Goal: Task Accomplishment & Management: Manage account settings

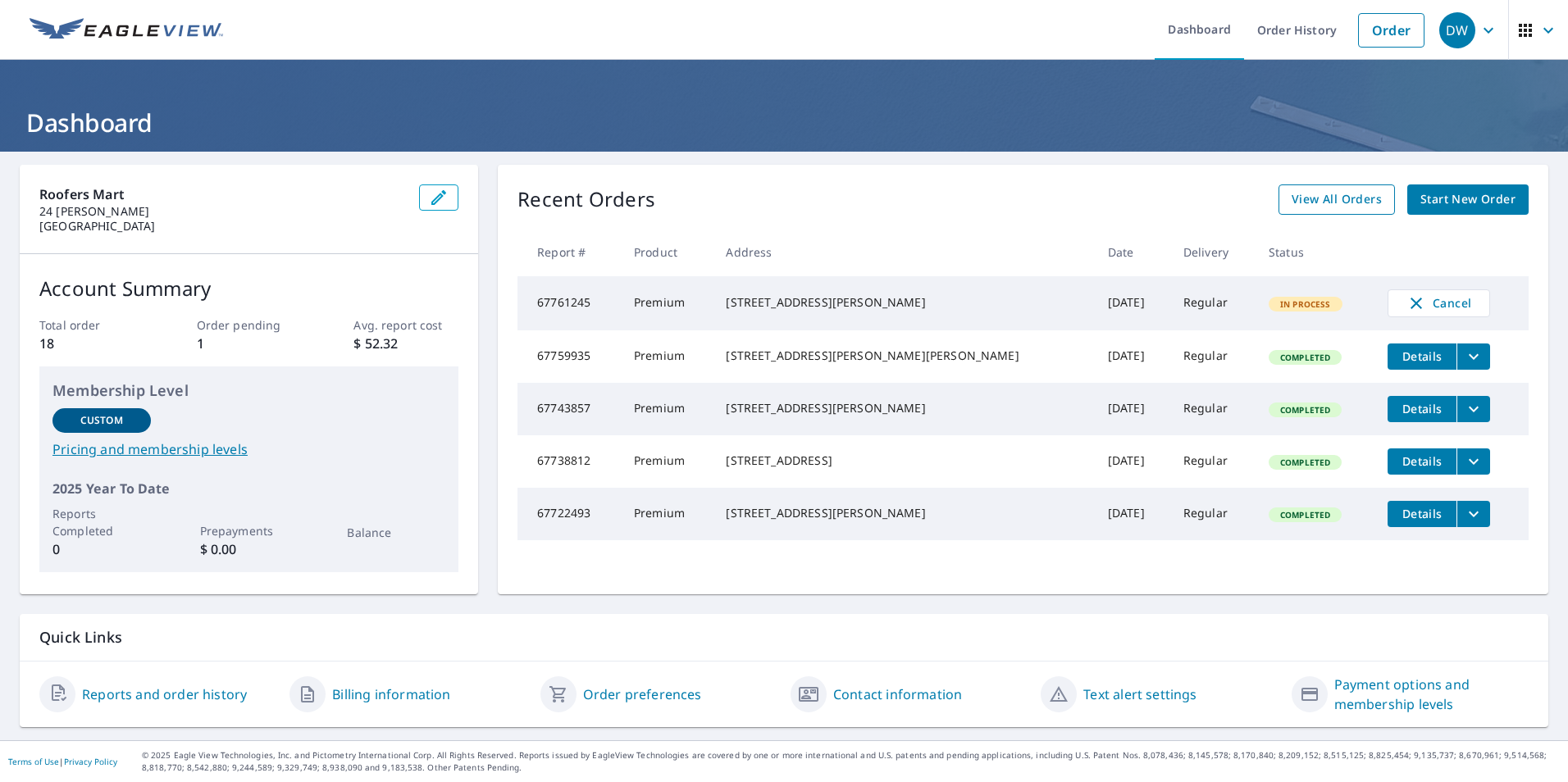
click at [1337, 193] on span "View All Orders" at bounding box center [1336, 199] width 90 height 20
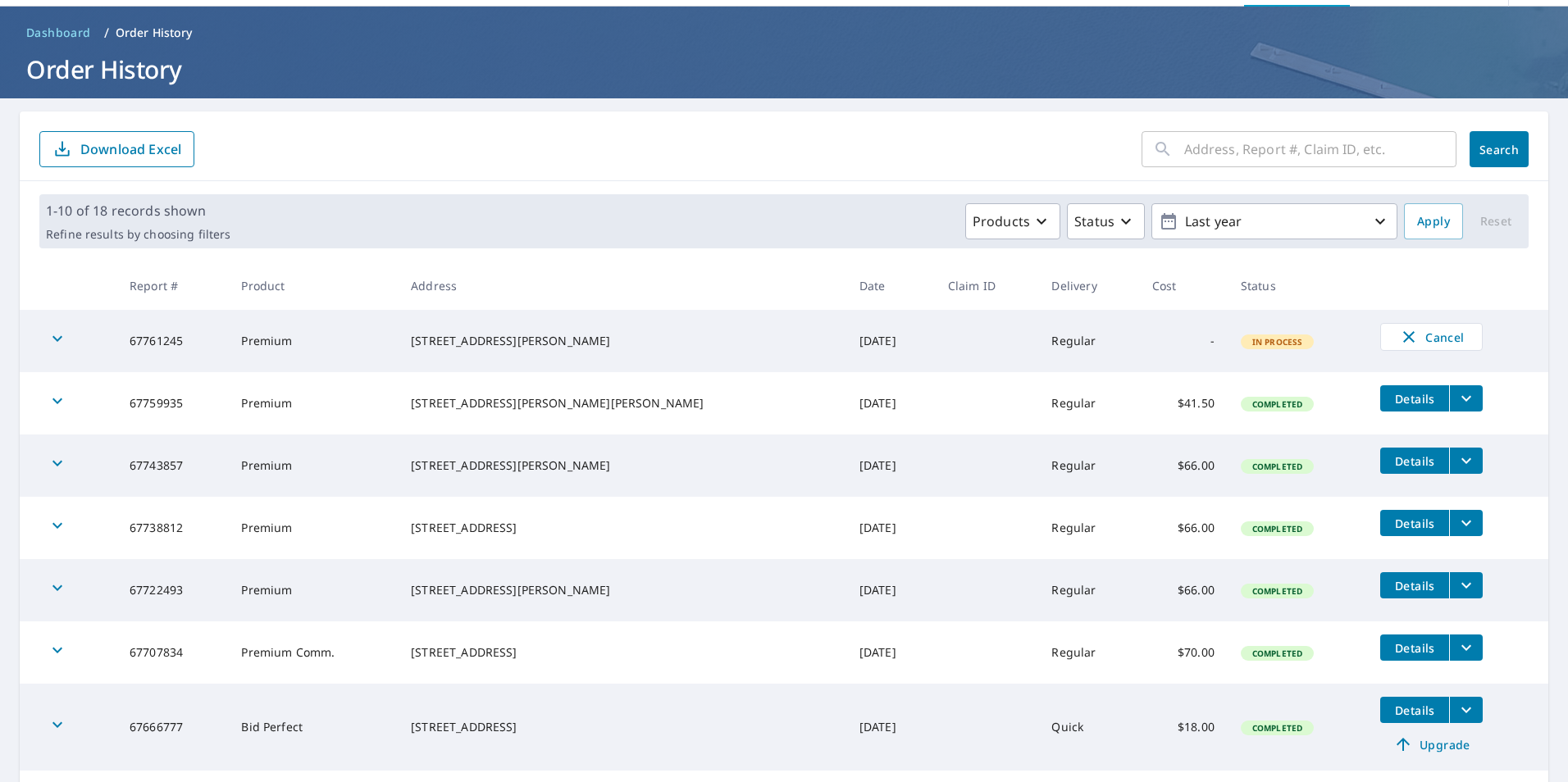
scroll to position [82, 0]
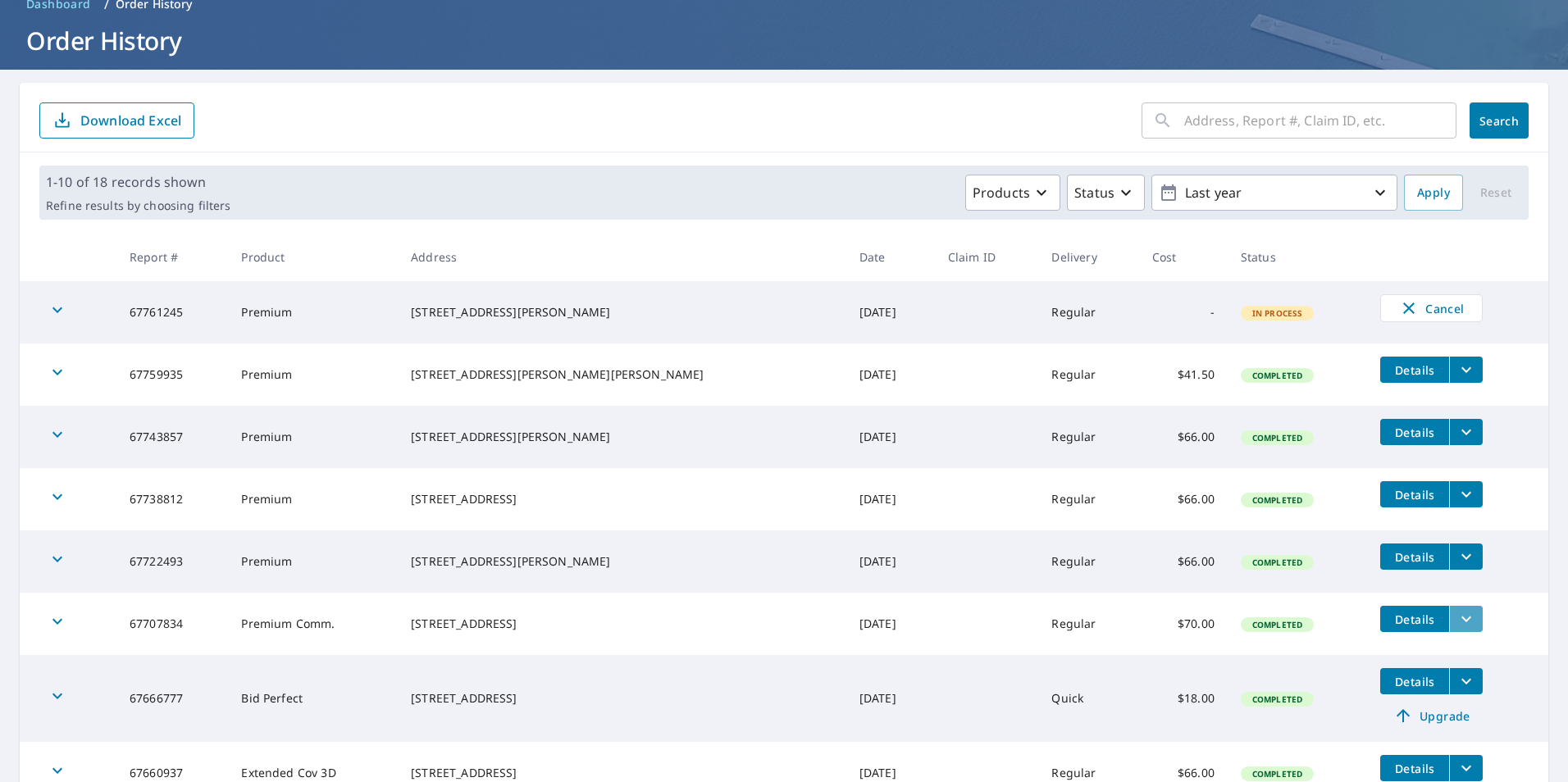
click at [1457, 622] on icon "filesDropdownBtn-67707834" at bounding box center [1466, 619] width 19 height 19
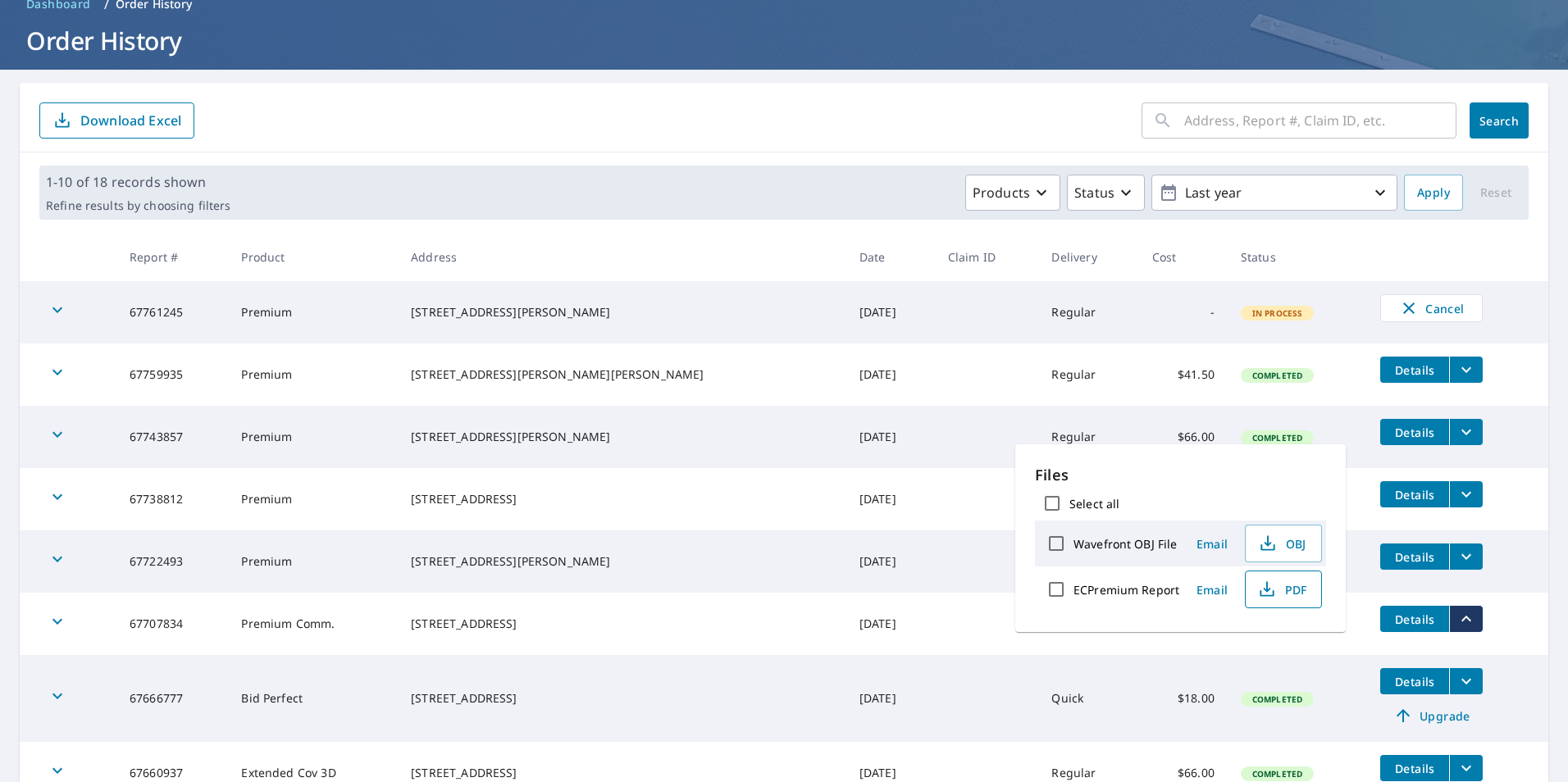
click at [1273, 587] on icon "button" at bounding box center [1267, 589] width 19 height 19
click at [900, 40] on h1 "Order History" at bounding box center [783, 41] width 1528 height 34
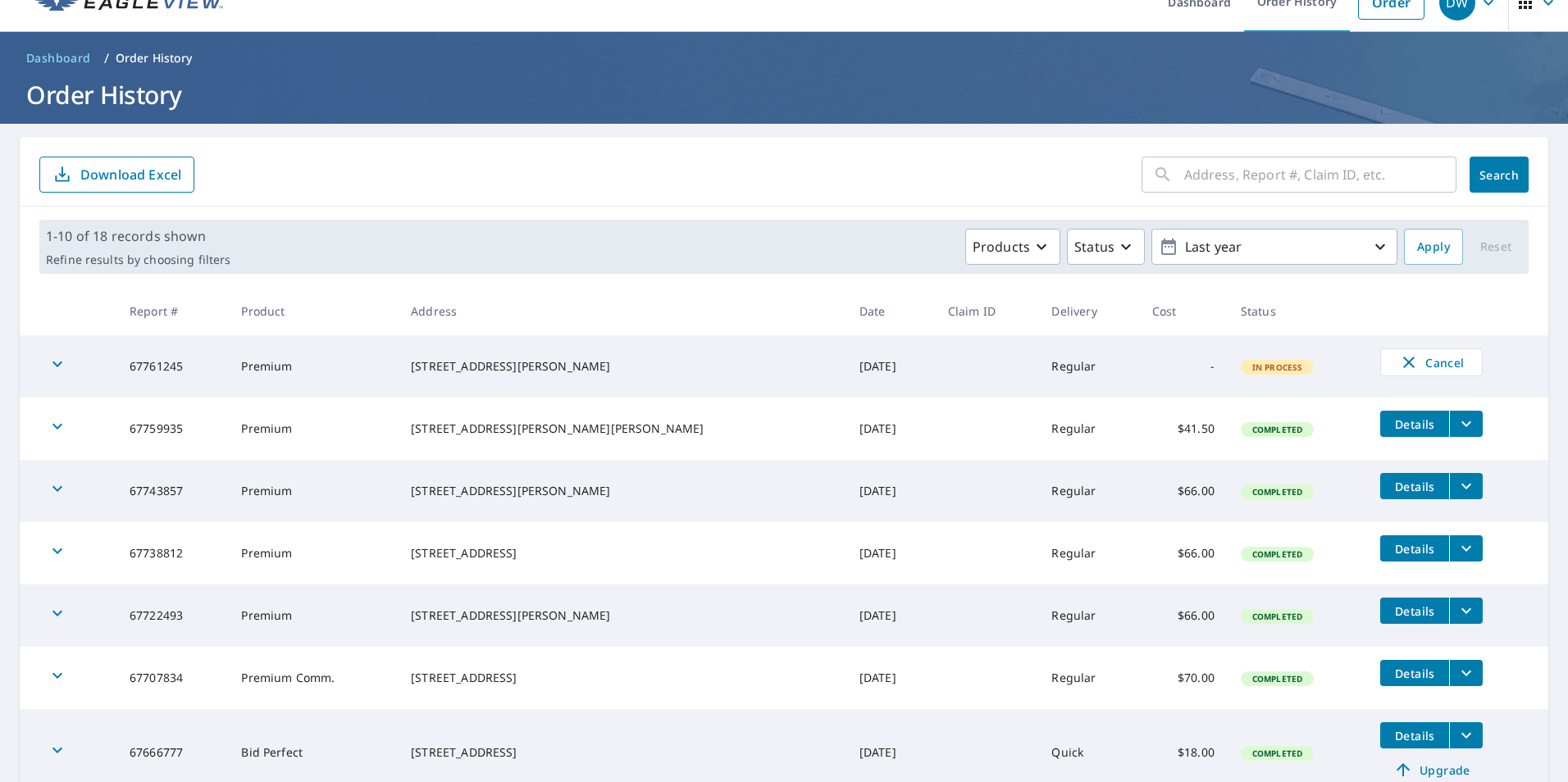
scroll to position [0, 0]
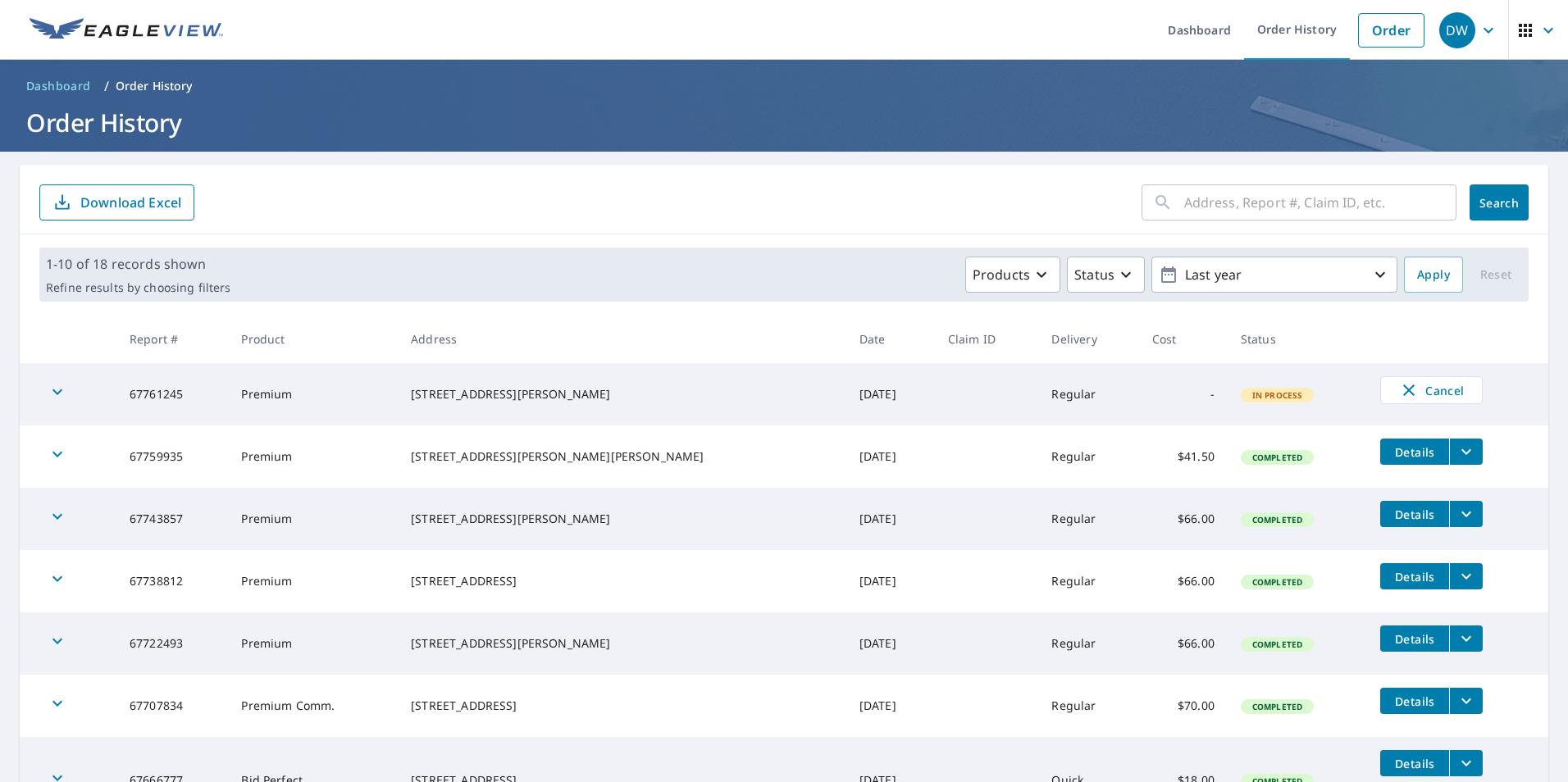
click at [65, 81] on span "Dashboard" at bounding box center [58, 85] width 65 height 16
